Goal: Check status: Check status

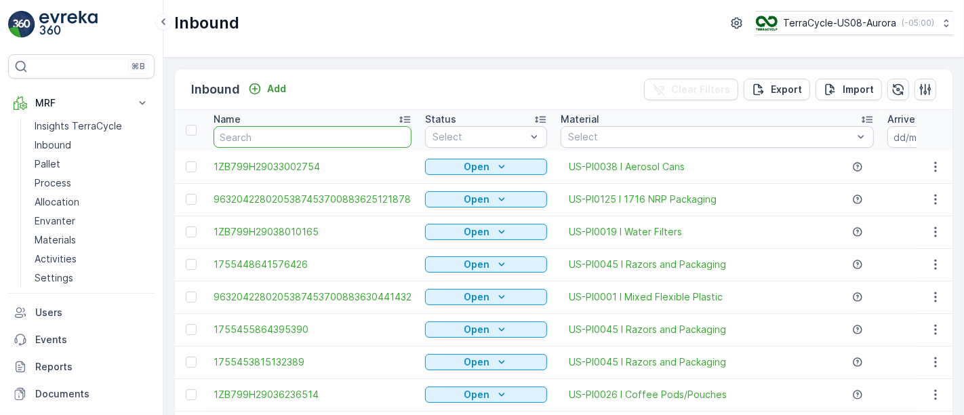
click at [313, 134] on input "text" at bounding box center [312, 137] width 198 height 22
paste input "1730798978216334"
type input "1730798978216334"
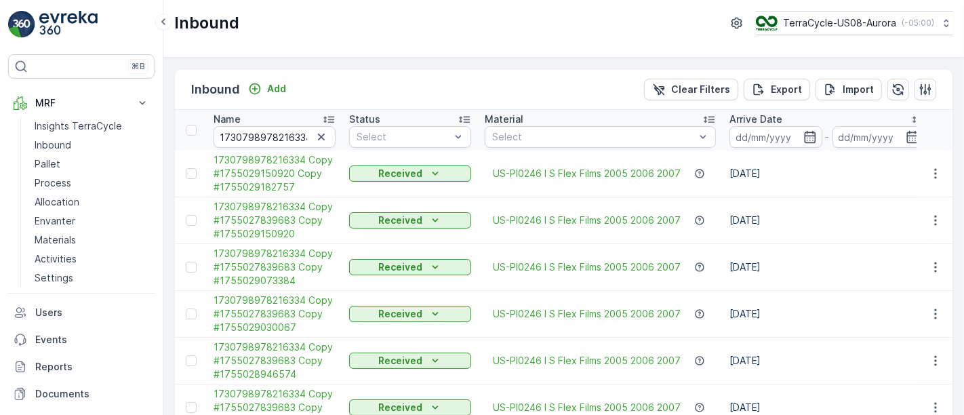
click at [625, 197] on td "US-PI0246 I S Flex Films 2005 2006 2007" at bounding box center [600, 220] width 245 height 47
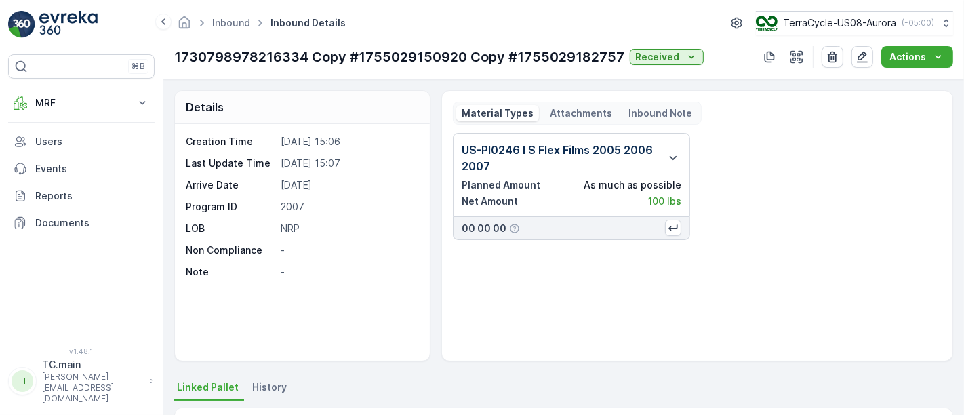
click at [550, 107] on p "Attachments" at bounding box center [581, 113] width 62 height 14
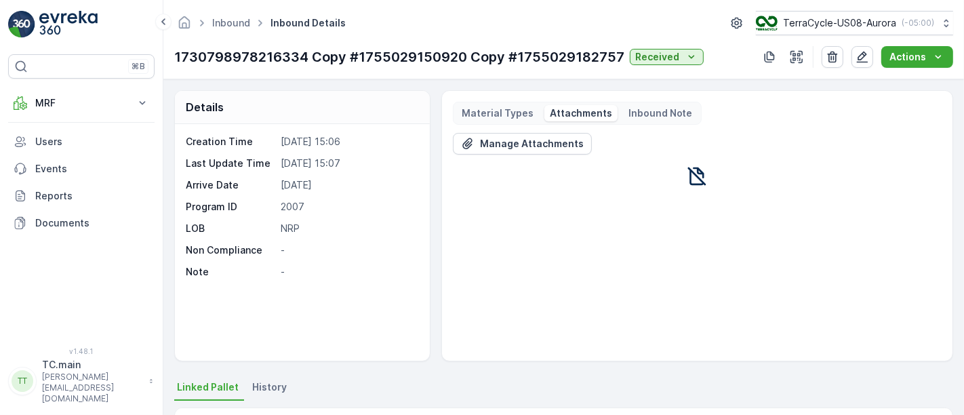
click at [491, 108] on p "Material Types" at bounding box center [497, 113] width 72 height 14
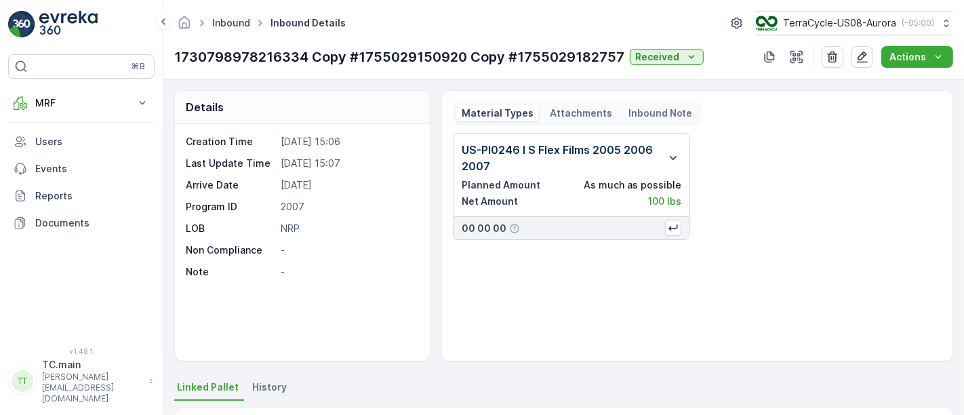
click at [243, 23] on link "Inbound" at bounding box center [231, 23] width 38 height 12
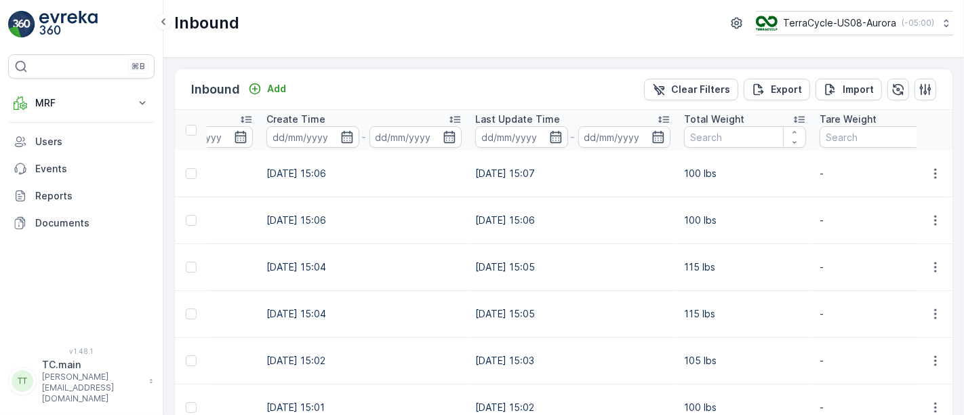
click at [578, 283] on td "[DATE] 15:05" at bounding box center [572, 267] width 209 height 47
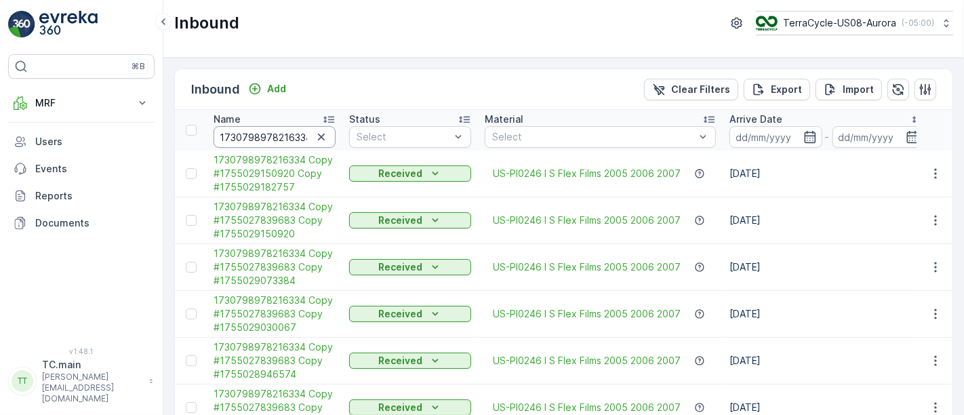
click at [259, 129] on input "1730798978216334" at bounding box center [274, 137] width 122 height 22
paste input "ZE899599096015958"
type input "1ZE899599096015958"
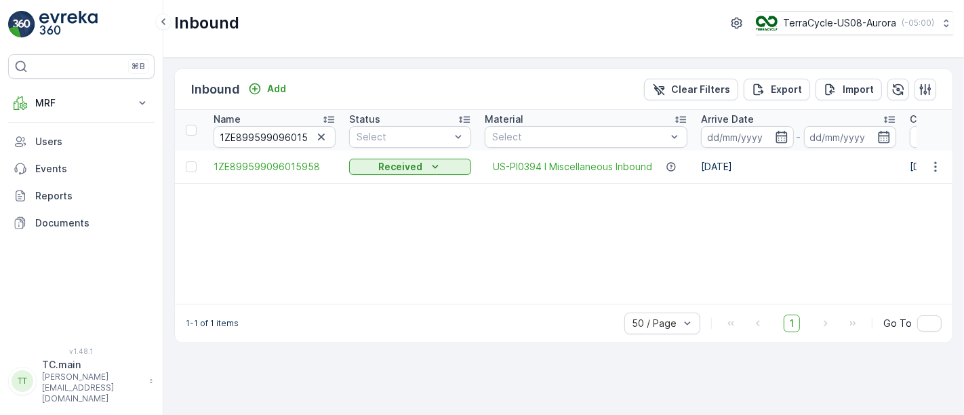
click at [423, 245] on div "Name 1ZE899599096015958 Status Select Material Select Arrive Date - Create Time…" at bounding box center [563, 207] width 777 height 194
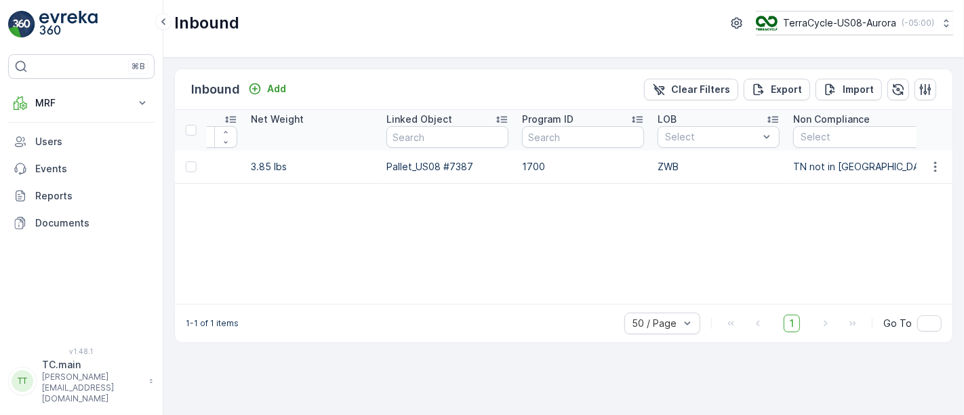
scroll to position [0, 1489]
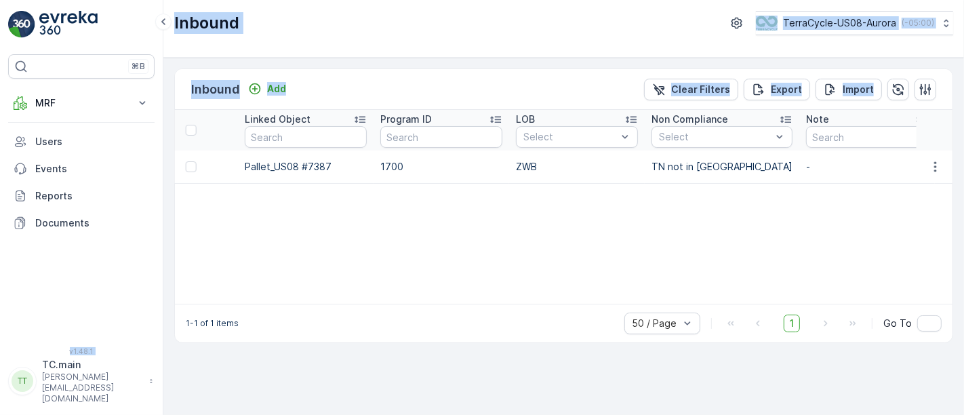
drag, startPoint x: 735, startPoint y: 296, endPoint x: 134, endPoint y: 262, distance: 602.0
click at [134, 262] on div "⌘B MRF Insights TerraCycle Inbound Pallet Process Allocation Envanter Materials…" at bounding box center [482, 207] width 964 height 415
drag, startPoint x: 427, startPoint y: 264, endPoint x: 460, endPoint y: 268, distance: 33.4
click at [428, 264] on div "Name 1ZE899599096015958 Status Select Material Select Arrive Date - Create Time…" at bounding box center [563, 207] width 777 height 194
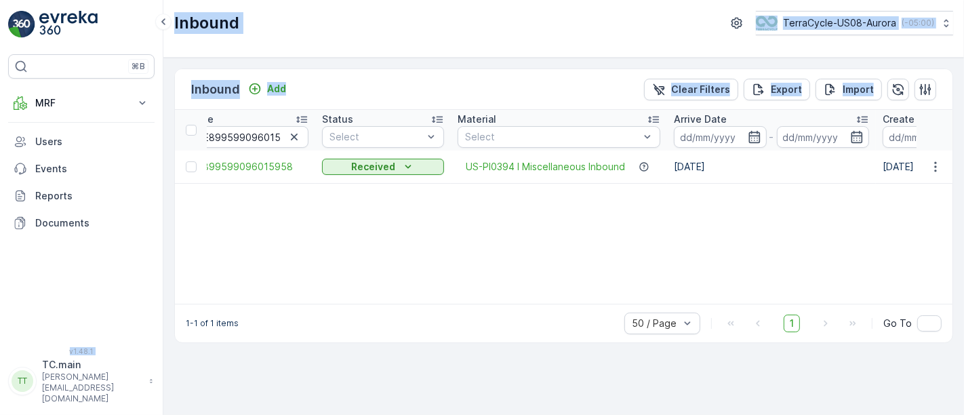
scroll to position [0, 0]
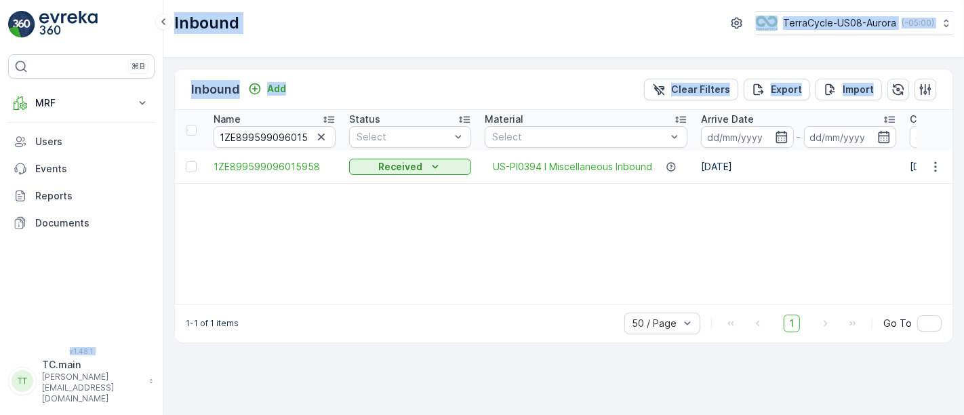
click at [367, 252] on div "Name 1ZE899599096015958 Status Select Material Select Arrive Date - Create Time…" at bounding box center [563, 207] width 777 height 194
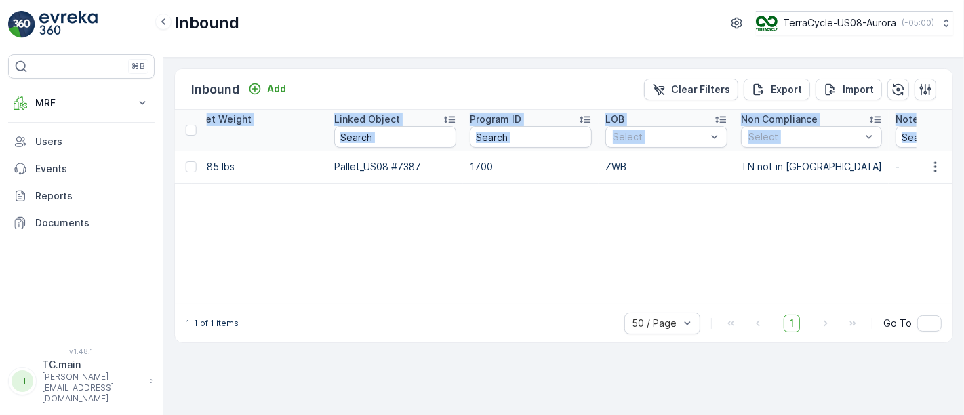
scroll to position [0, 1490]
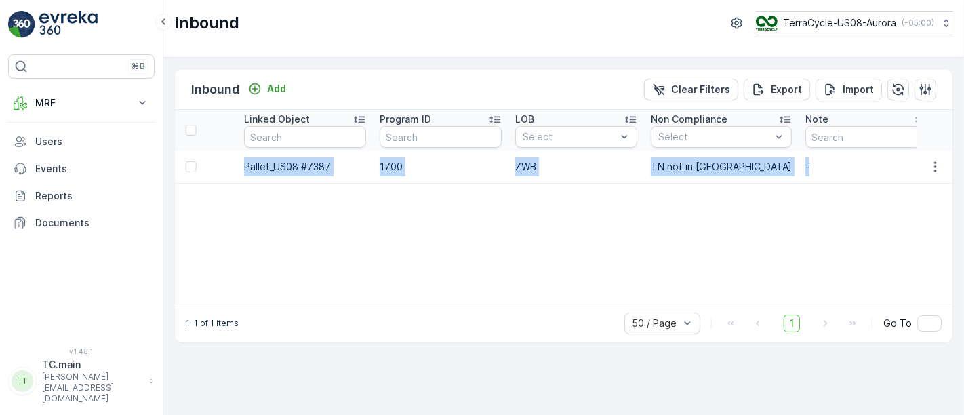
drag, startPoint x: 209, startPoint y: 163, endPoint x: 823, endPoint y: 167, distance: 614.0
copy tr "1ZE899599096015958 Received US-PI0394 I Miscellaneous Inbound 18.08.2025 18.08.…"
